Goal: Find specific page/section: Find specific page/section

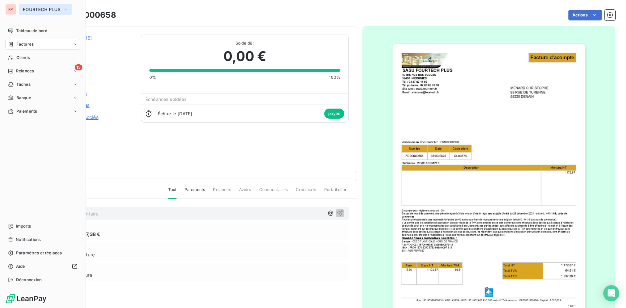
click at [33, 8] on span "FOURTECH PLUS" at bounding box center [42, 9] width 38 height 5
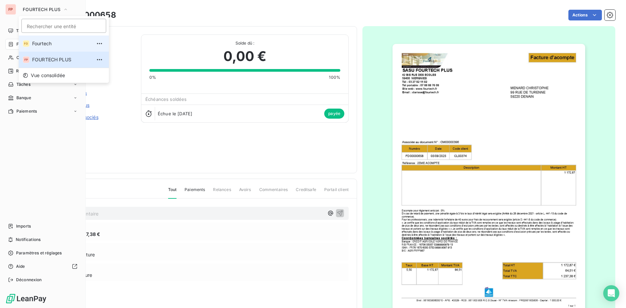
click at [43, 43] on span "Fourtech" at bounding box center [61, 43] width 59 height 7
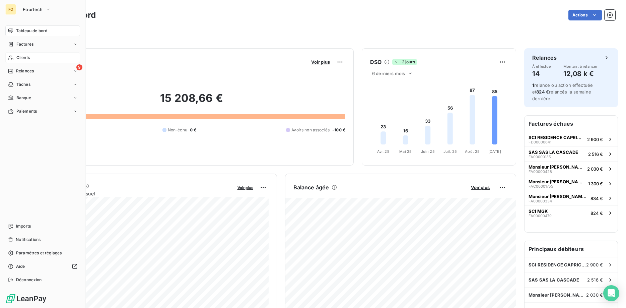
click at [24, 59] on span "Clients" at bounding box center [22, 58] width 13 height 6
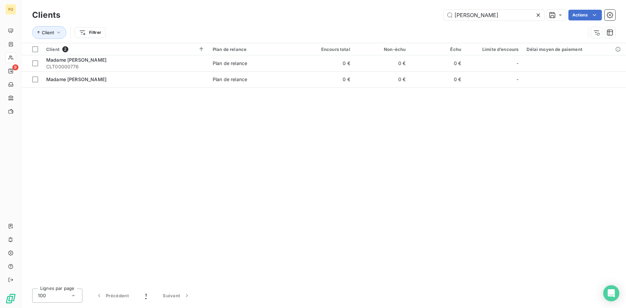
click at [539, 14] on icon at bounding box center [538, 15] width 7 height 7
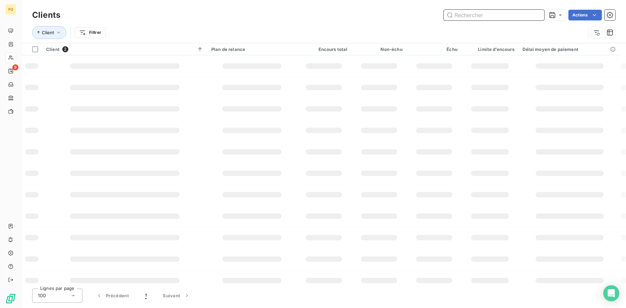
click at [459, 15] on input "text" at bounding box center [494, 15] width 101 height 11
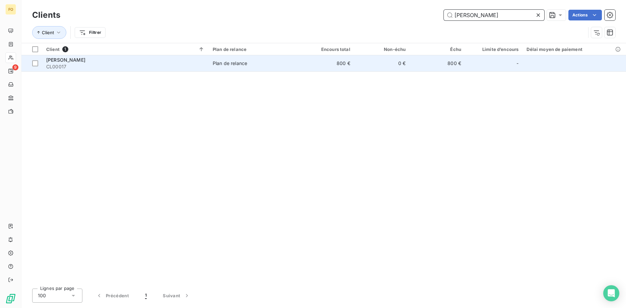
type input "[PERSON_NAME]"
click at [235, 66] on div "Plan de relance" at bounding box center [230, 63] width 35 height 7
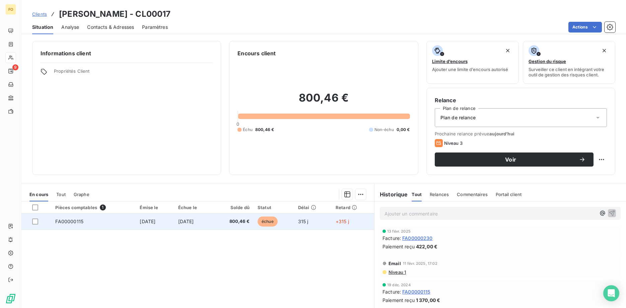
click at [230, 221] on span "800,46 €" at bounding box center [233, 221] width 33 height 7
